Goal: Transaction & Acquisition: Purchase product/service

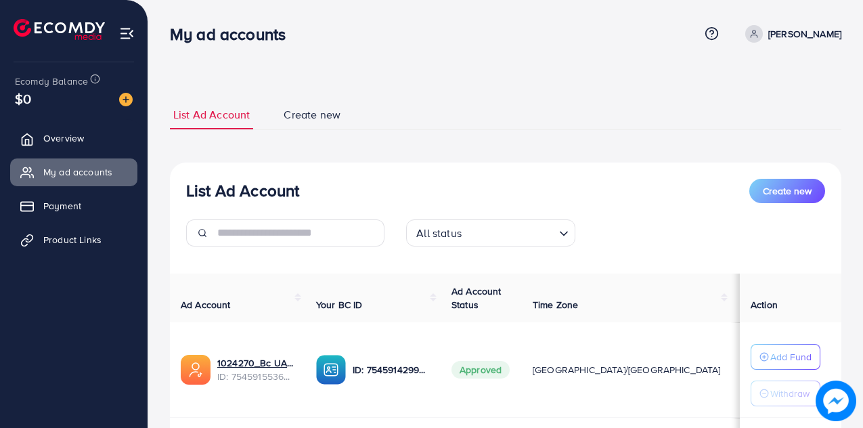
scroll to position [180, 0]
click at [127, 102] on img at bounding box center [126, 100] width 14 height 14
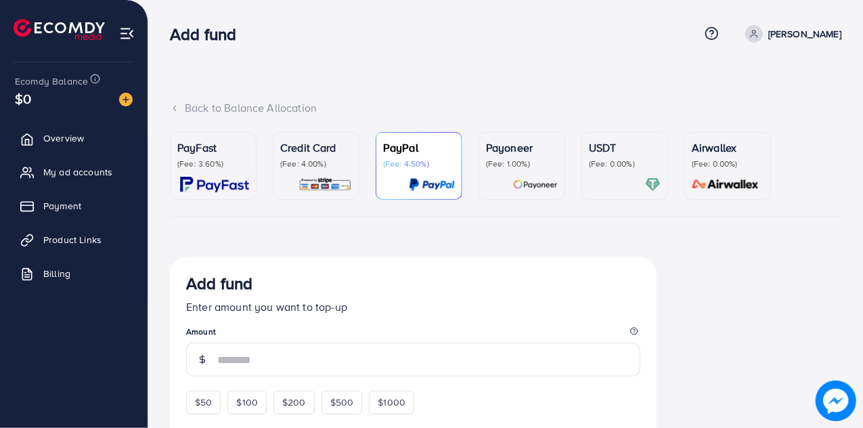
click at [192, 171] on div "PayFast (Fee: 3.60%)" at bounding box center [213, 165] width 72 height 53
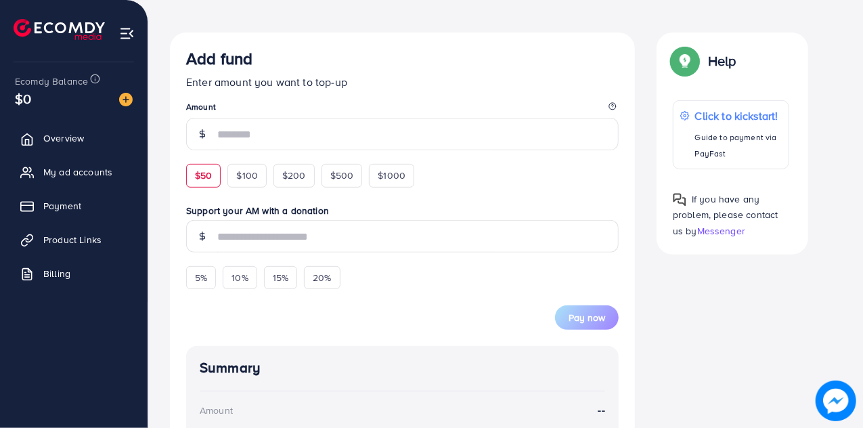
scroll to position [225, 0]
click at [198, 173] on span "$50" at bounding box center [203, 175] width 17 height 14
type input "**"
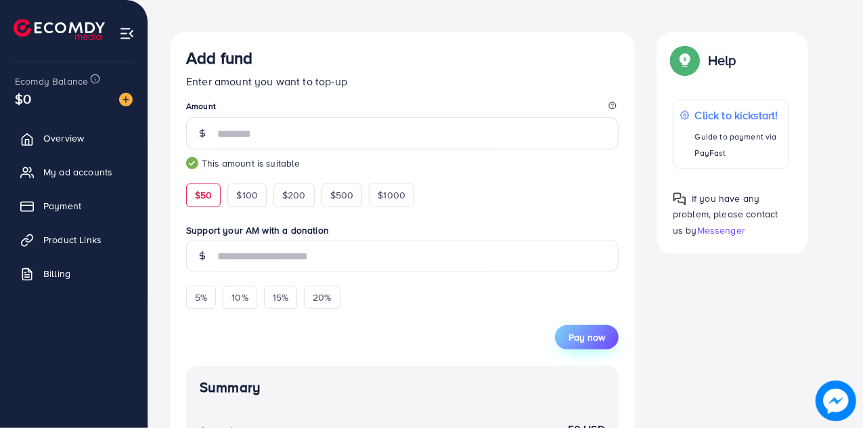
click at [594, 335] on span "Pay now" at bounding box center [587, 337] width 37 height 14
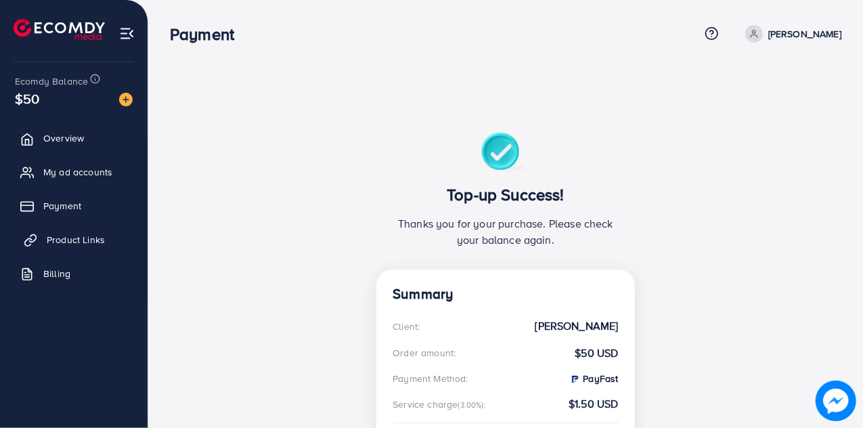
click at [83, 242] on span "Product Links" at bounding box center [76, 240] width 58 height 14
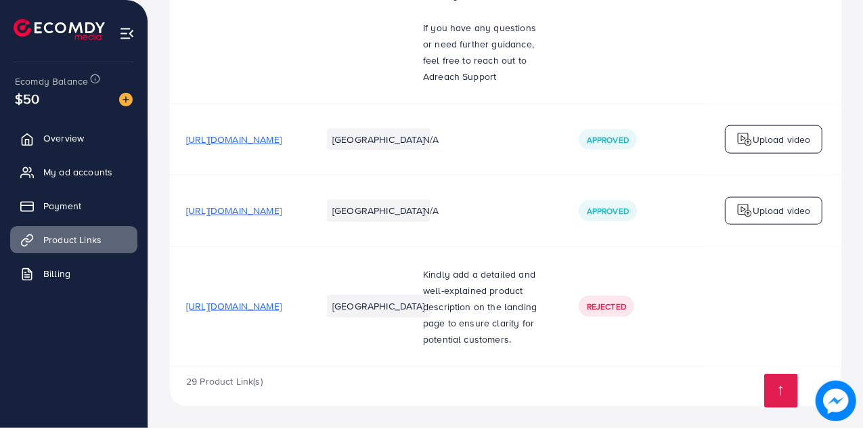
scroll to position [3624, 0]
click at [282, 217] on span "https://kamyabstore.com/products/rechargeable-drill-and-tools-machine-with-tool…" at bounding box center [233, 211] width 95 height 14
